Goal: Task Accomplishment & Management: Use online tool/utility

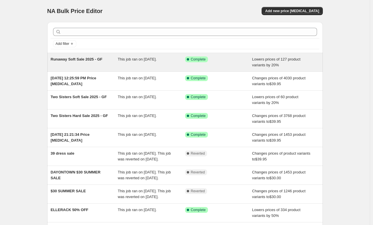
click at [73, 58] on span "Runaway Soft Sale 2025 - GF" at bounding box center [77, 59] width 52 height 4
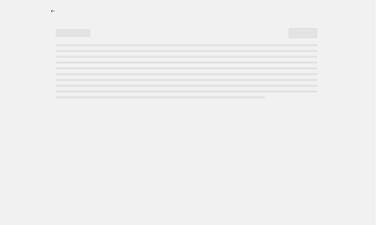
select select "percentage"
select select "tag"
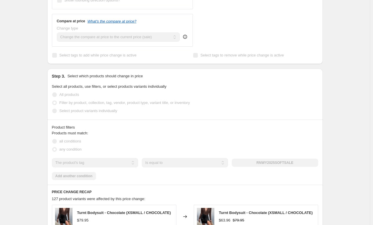
scroll to position [259, 0]
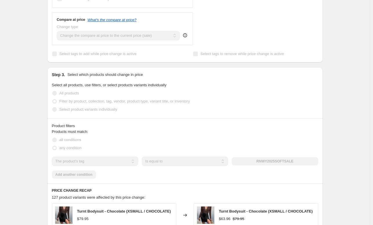
drag, startPoint x: 301, startPoint y: 163, endPoint x: 261, endPoint y: 162, distance: 40.6
click at [261, 162] on div "RNWY2025SOFTSALE" at bounding box center [275, 162] width 86 height 8
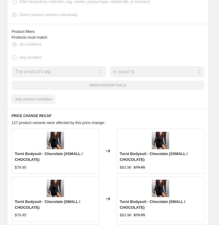
scroll to position [476, 0]
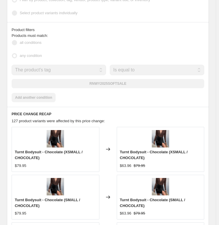
click at [98, 82] on div "RNWY2025SOFTSALE" at bounding box center [108, 83] width 193 height 9
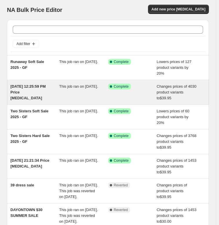
click at [25, 84] on span "[DATE] 12:25:59 PM Price [MEDICAL_DATA]" at bounding box center [27, 92] width 35 height 16
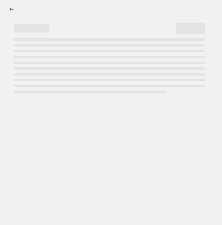
select select "tag"
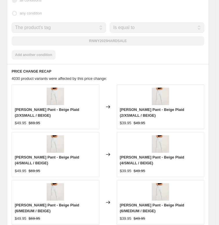
scroll to position [443, 0]
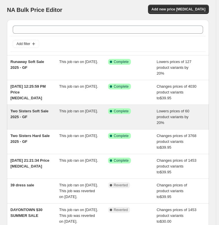
click at [108, 108] on div "This job ran on [DATE]." at bounding box center [83, 116] width 49 height 17
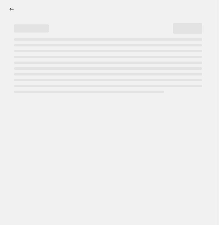
select select "percentage"
select select "tag"
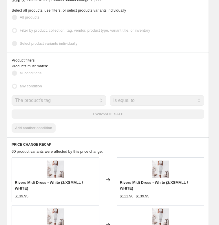
scroll to position [446, 0]
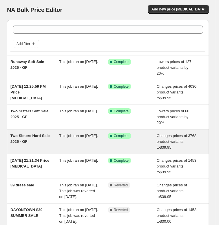
click at [68, 133] on span "This job ran on [DATE]." at bounding box center [78, 135] width 39 height 4
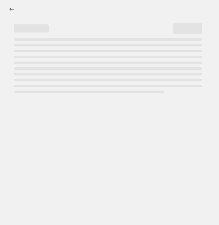
select select "tag"
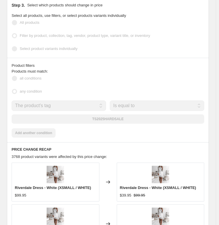
scroll to position [368, 0]
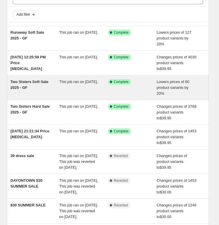
scroll to position [38, 0]
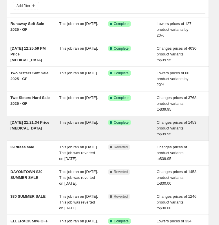
click at [82, 123] on div "This job ran on [DATE]." at bounding box center [83, 128] width 49 height 17
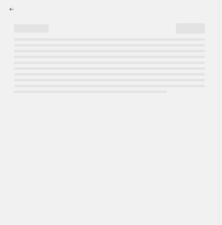
select select "tag"
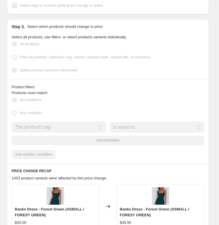
scroll to position [355, 0]
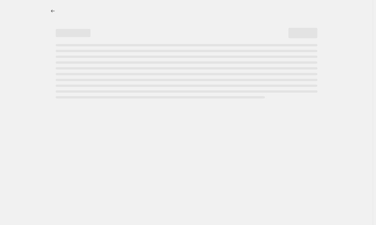
select select "percentage"
select select "tag"
